Goal: Find specific page/section: Find specific page/section

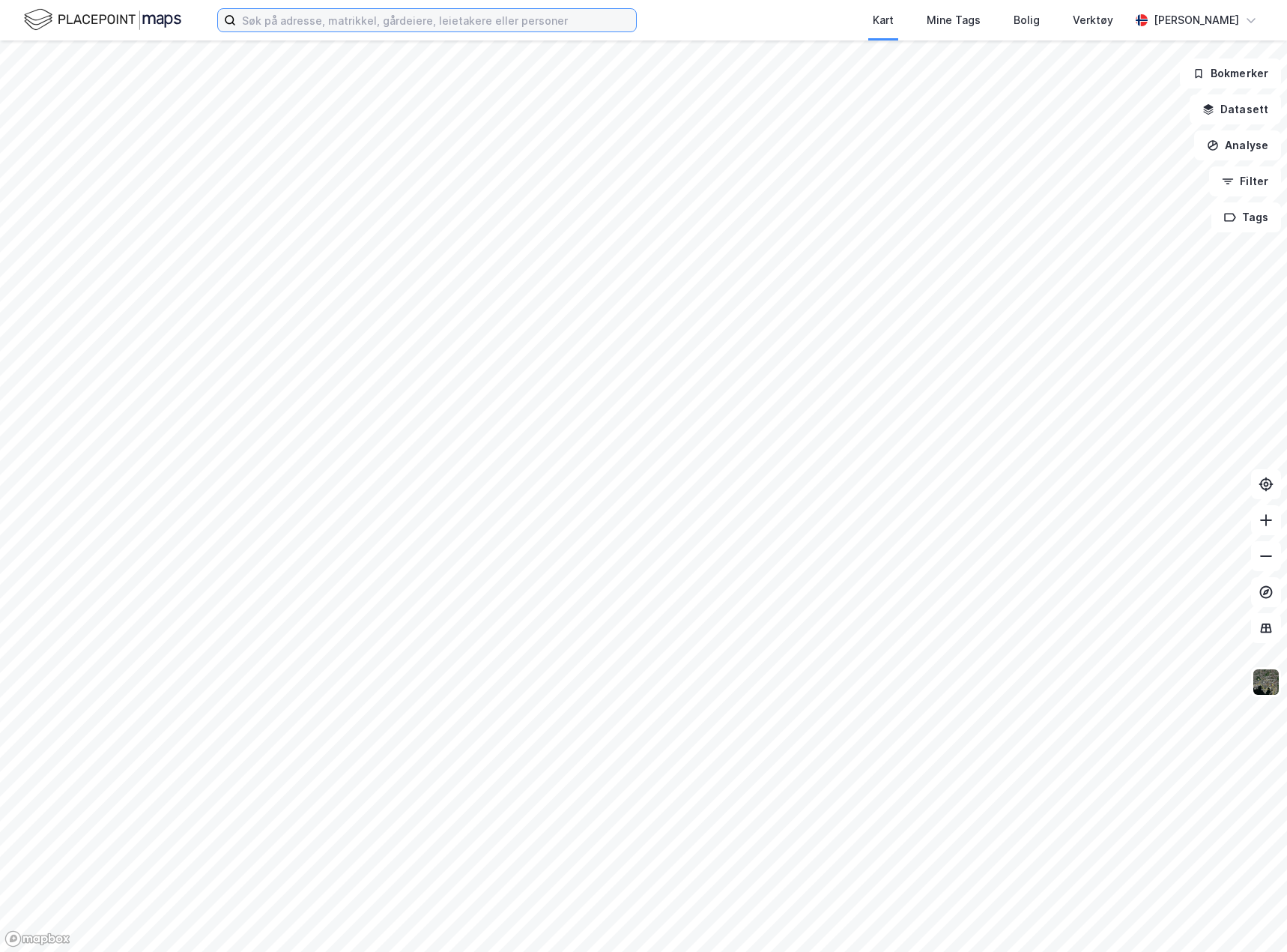
click at [563, 24] on input at bounding box center [437, 20] width 401 height 22
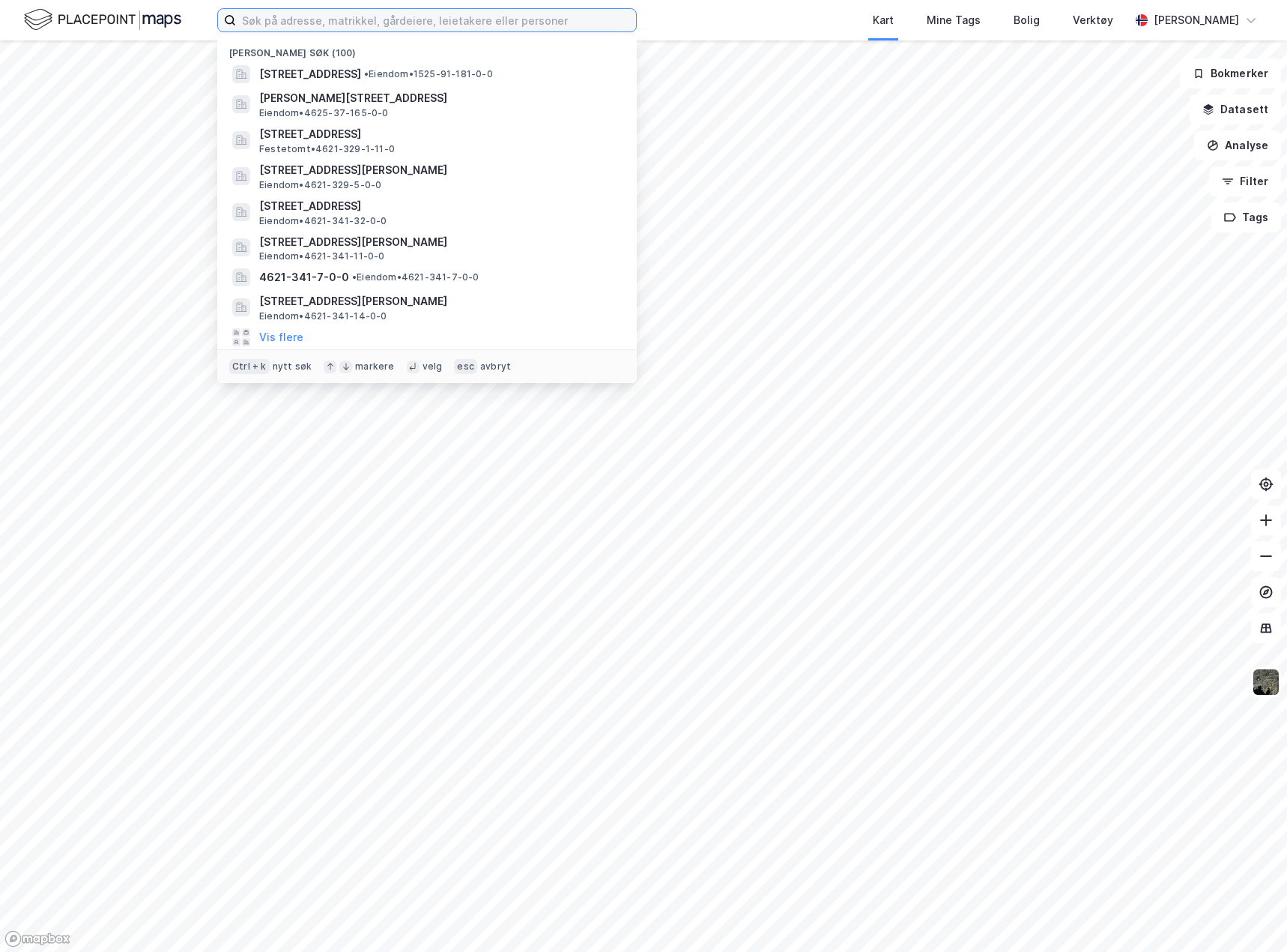
paste input "Skipavika 54"
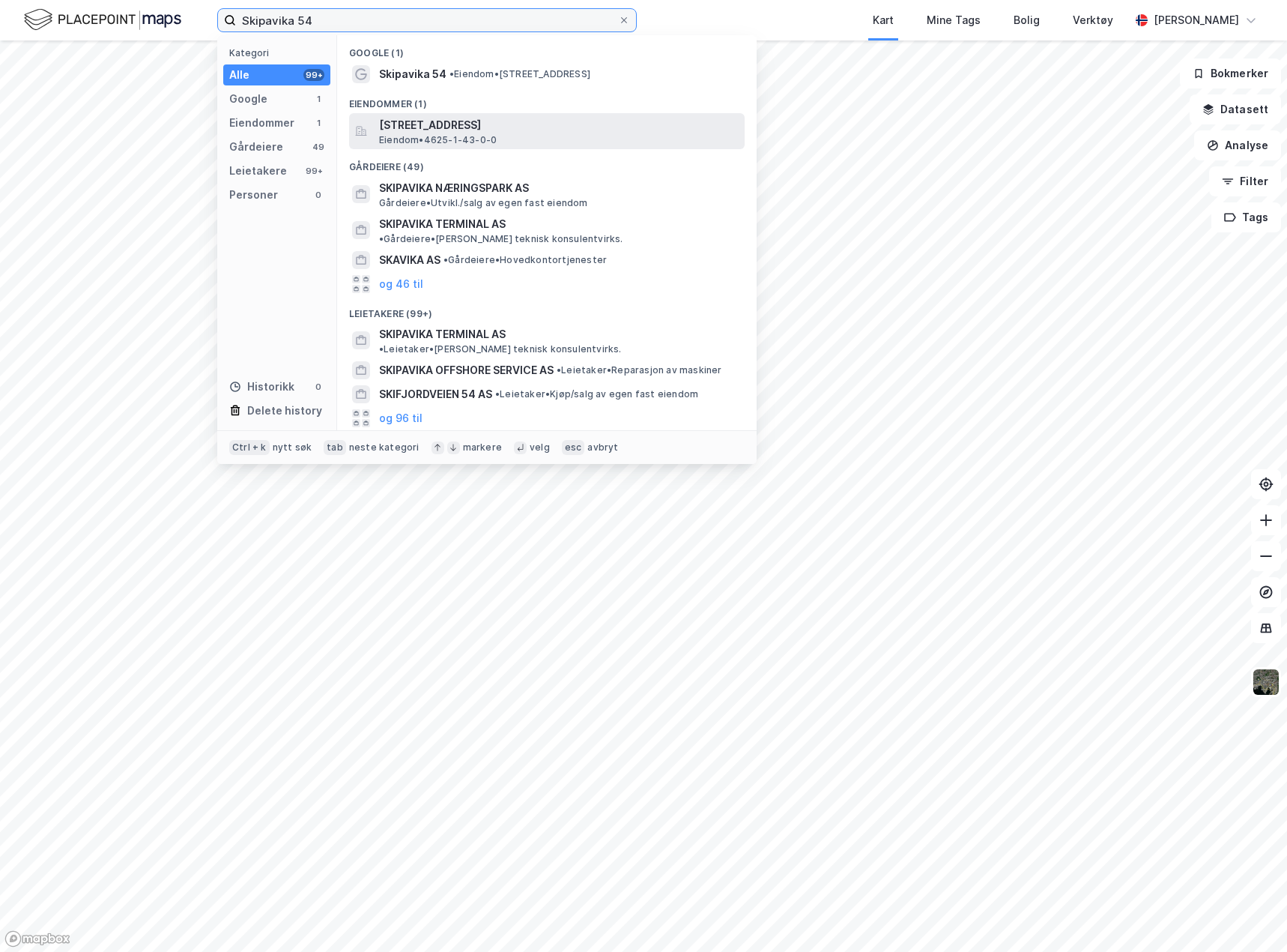
type input "Skipavika 54"
click at [571, 130] on span "[STREET_ADDRESS]" at bounding box center [559, 125] width 360 height 18
